Goal: Check status: Check status

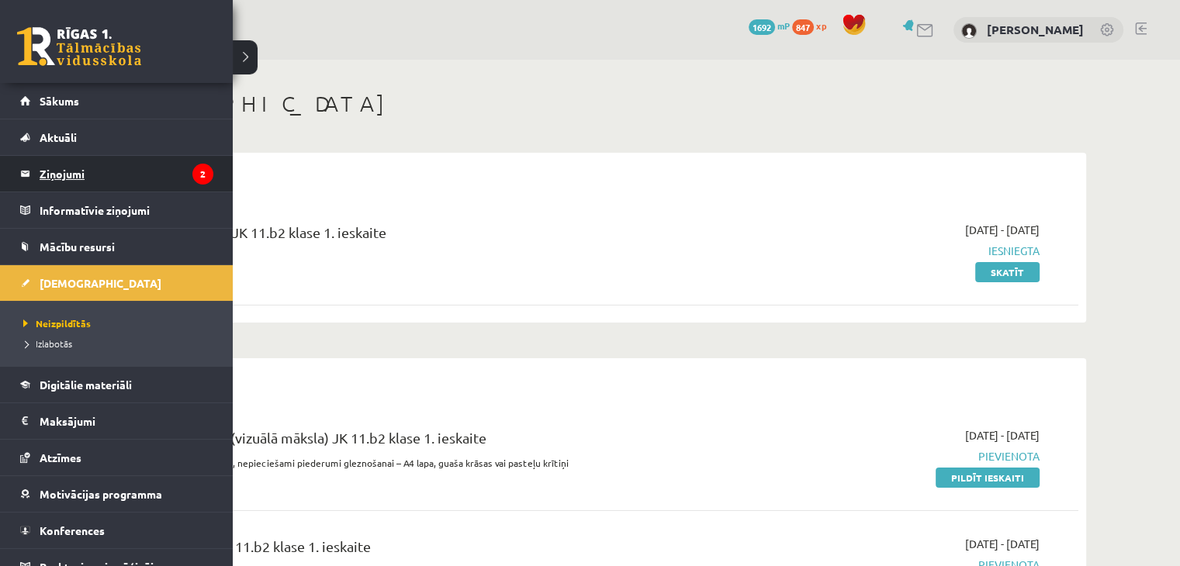
click at [115, 165] on legend "Ziņojumi 2" at bounding box center [127, 174] width 174 height 36
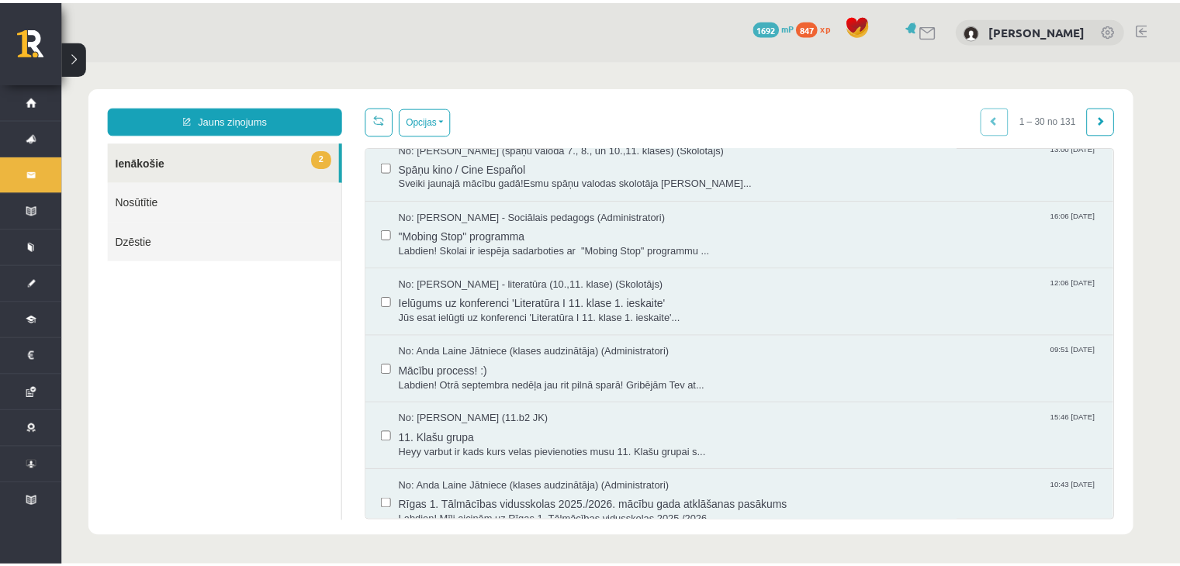
scroll to position [1649, 0]
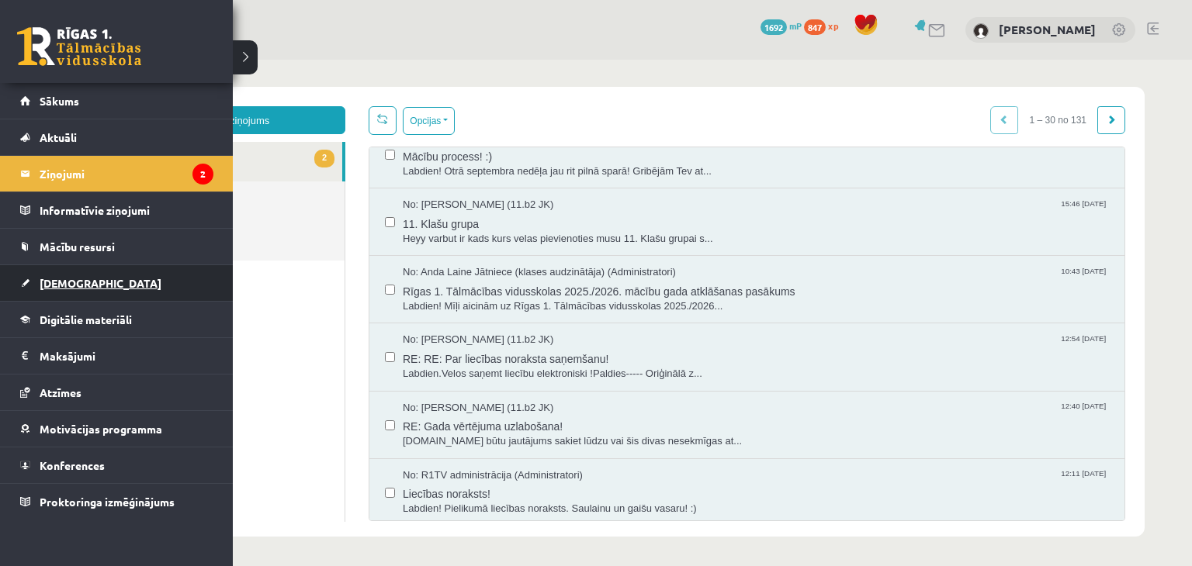
click at [71, 272] on link "[DEMOGRAPHIC_DATA]" at bounding box center [116, 283] width 193 height 36
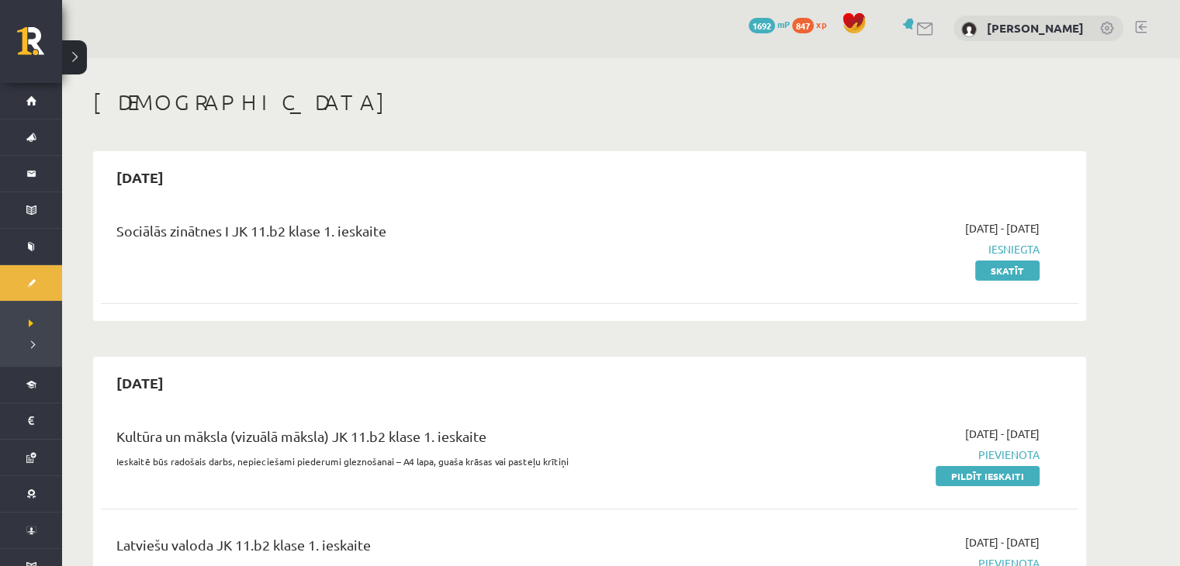
scroll to position [2, 0]
click at [1000, 266] on link "Skatīt" at bounding box center [1007, 270] width 64 height 20
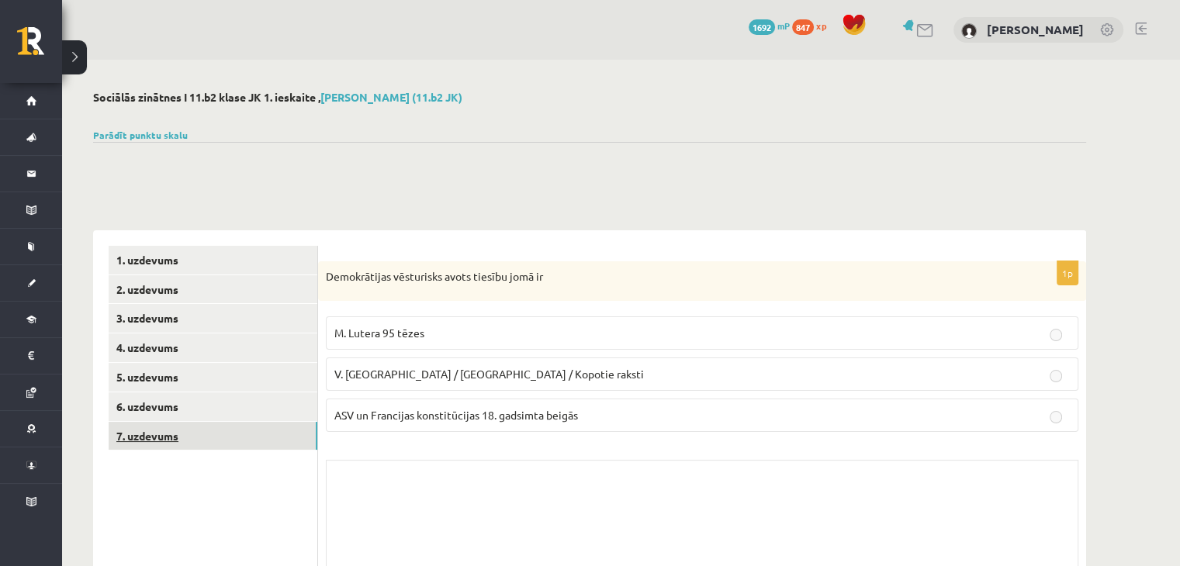
click at [152, 442] on link "7. uzdevums" at bounding box center [213, 436] width 209 height 29
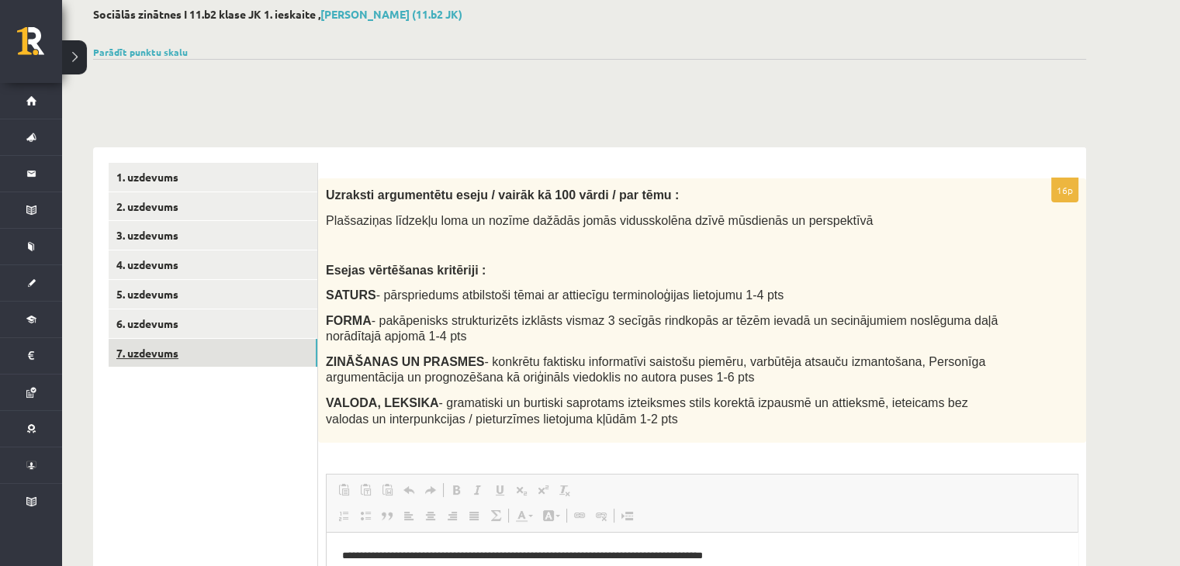
scroll to position [23, 0]
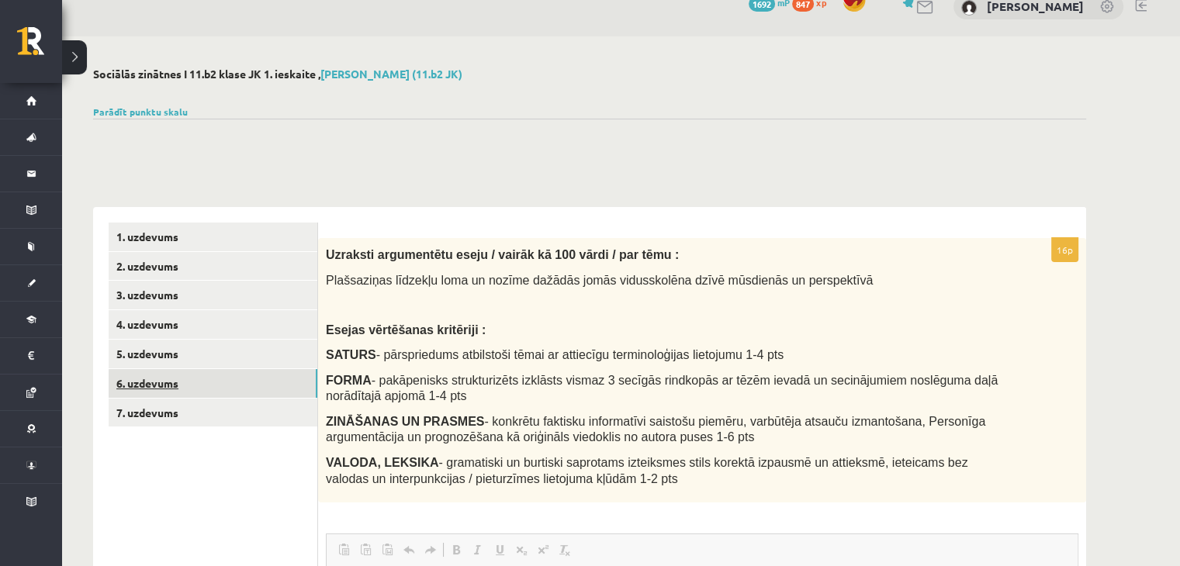
click at [147, 379] on link "6. uzdevums" at bounding box center [213, 383] width 209 height 29
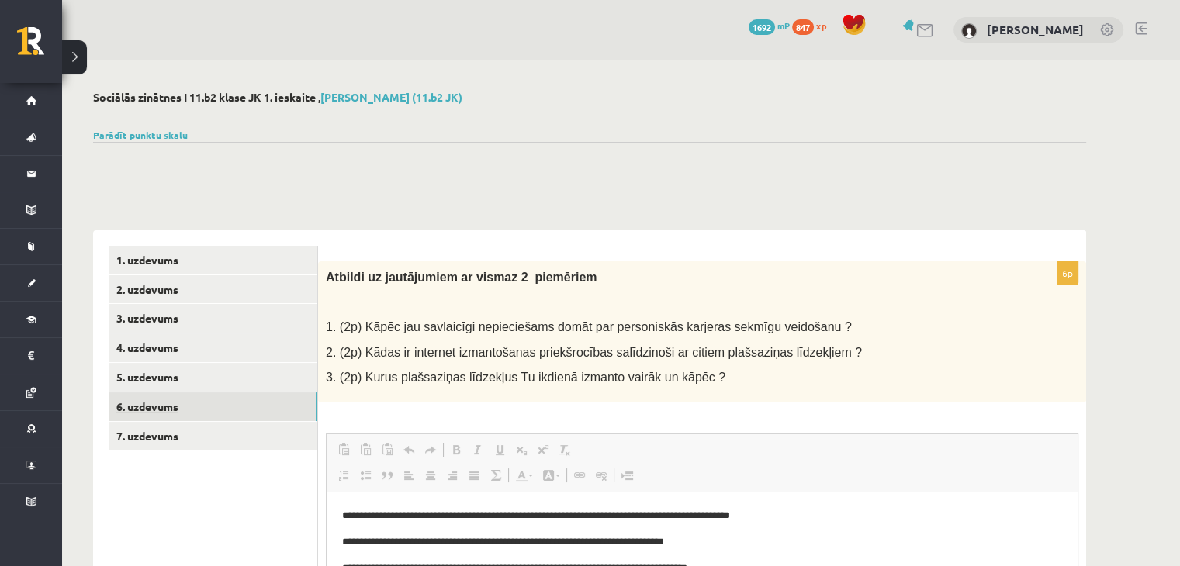
scroll to position [0, 0]
click at [147, 379] on link "5. uzdevums" at bounding box center [213, 377] width 209 height 29
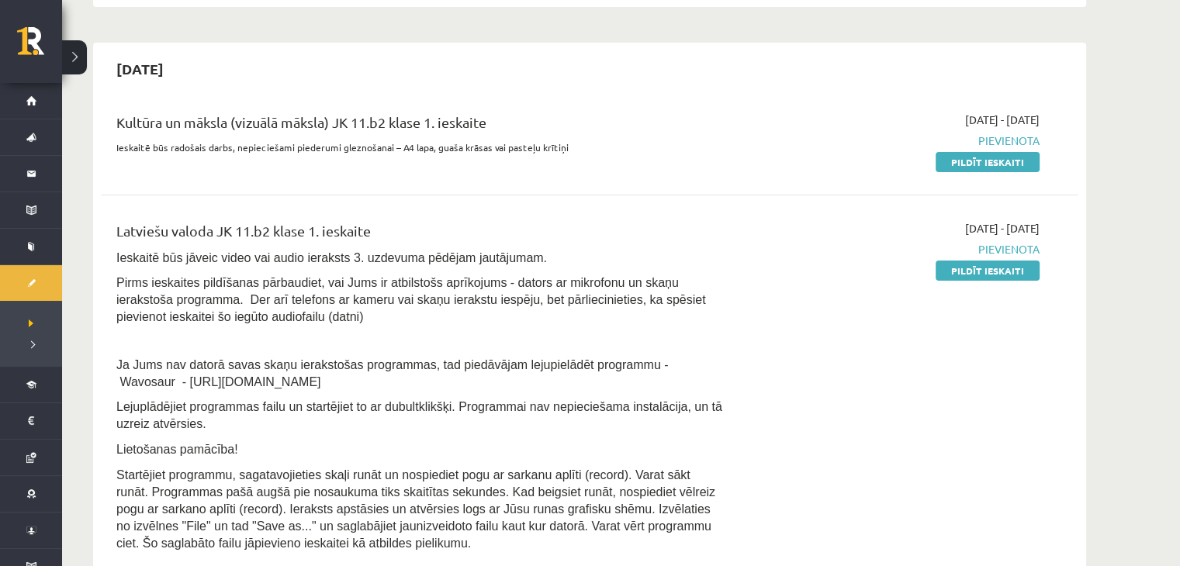
scroll to position [317, 0]
